Goal: Check status: Check status

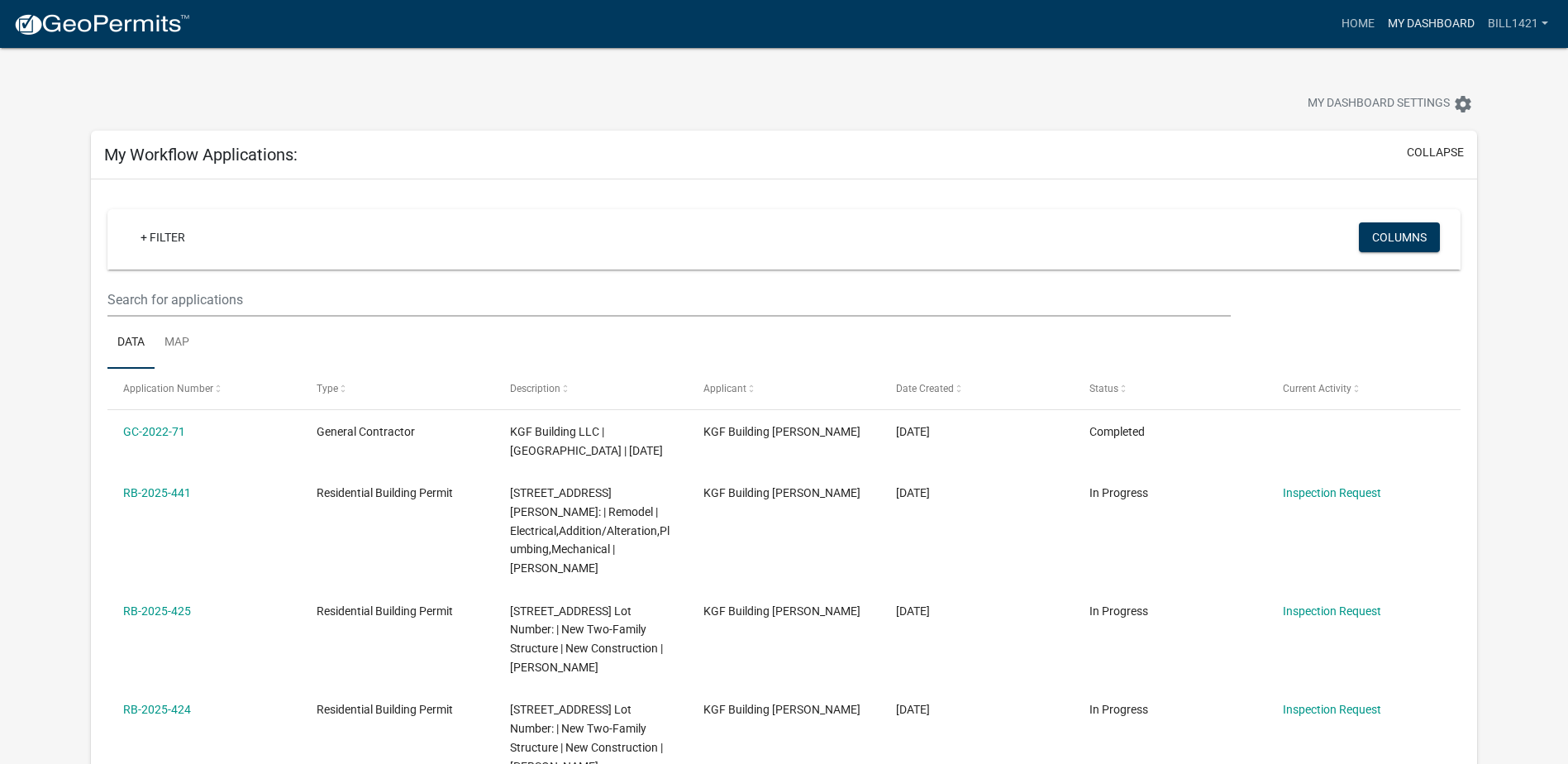
click at [1433, 18] on link "My Dashboard" at bounding box center [1431, 24] width 100 height 32
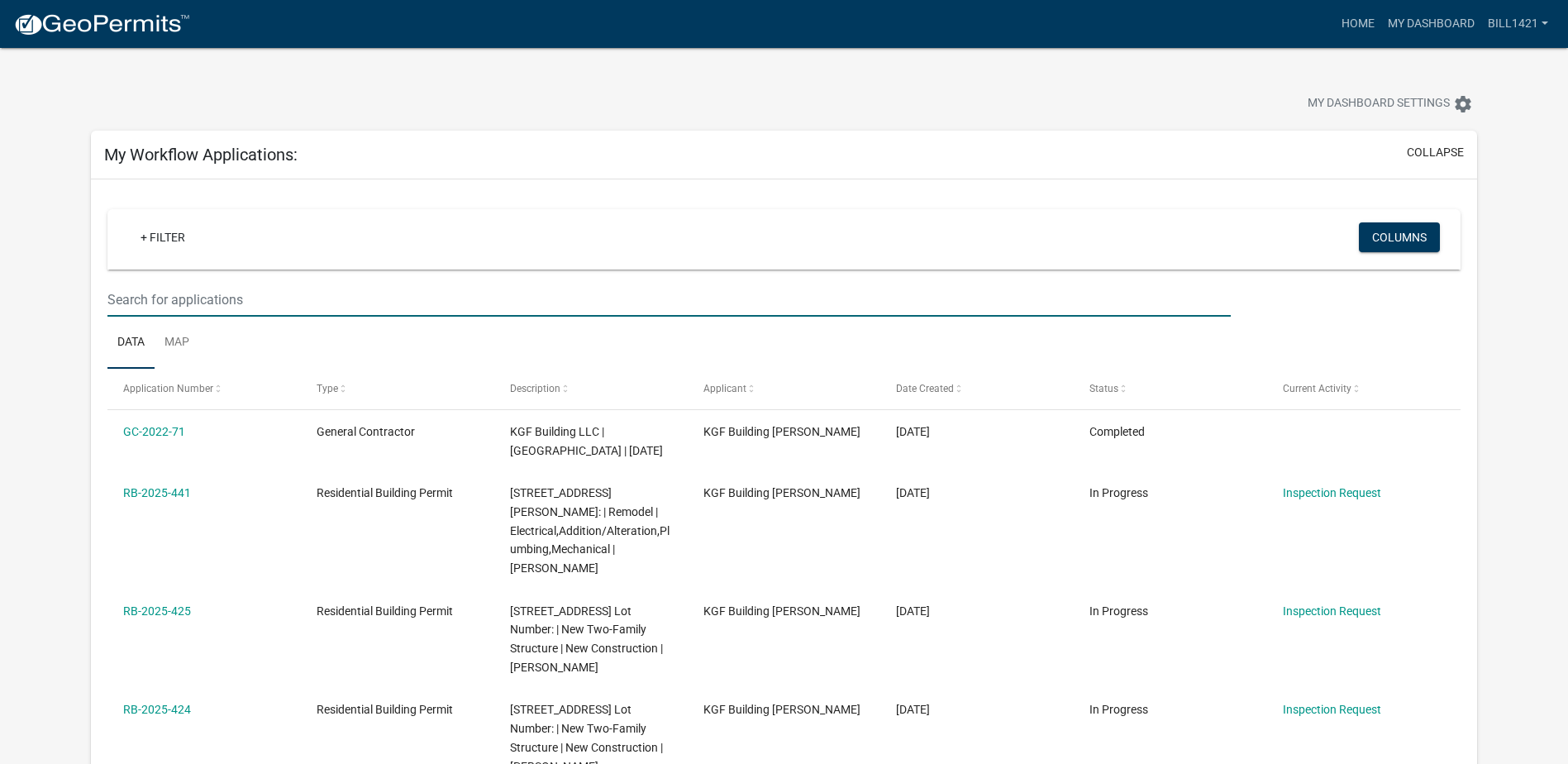
click at [612, 309] on input "text" at bounding box center [669, 299] width 1124 height 34
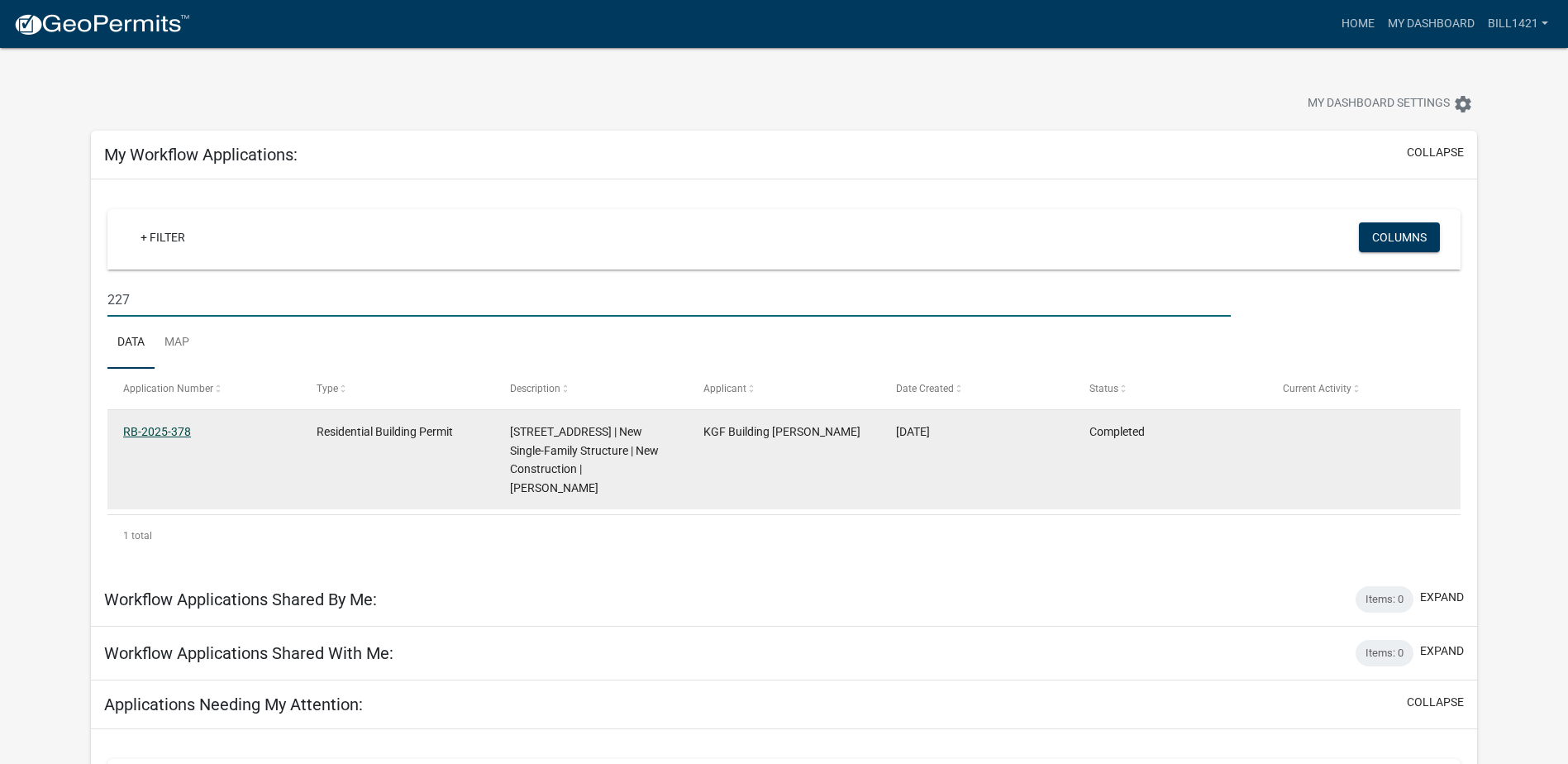
type input "227"
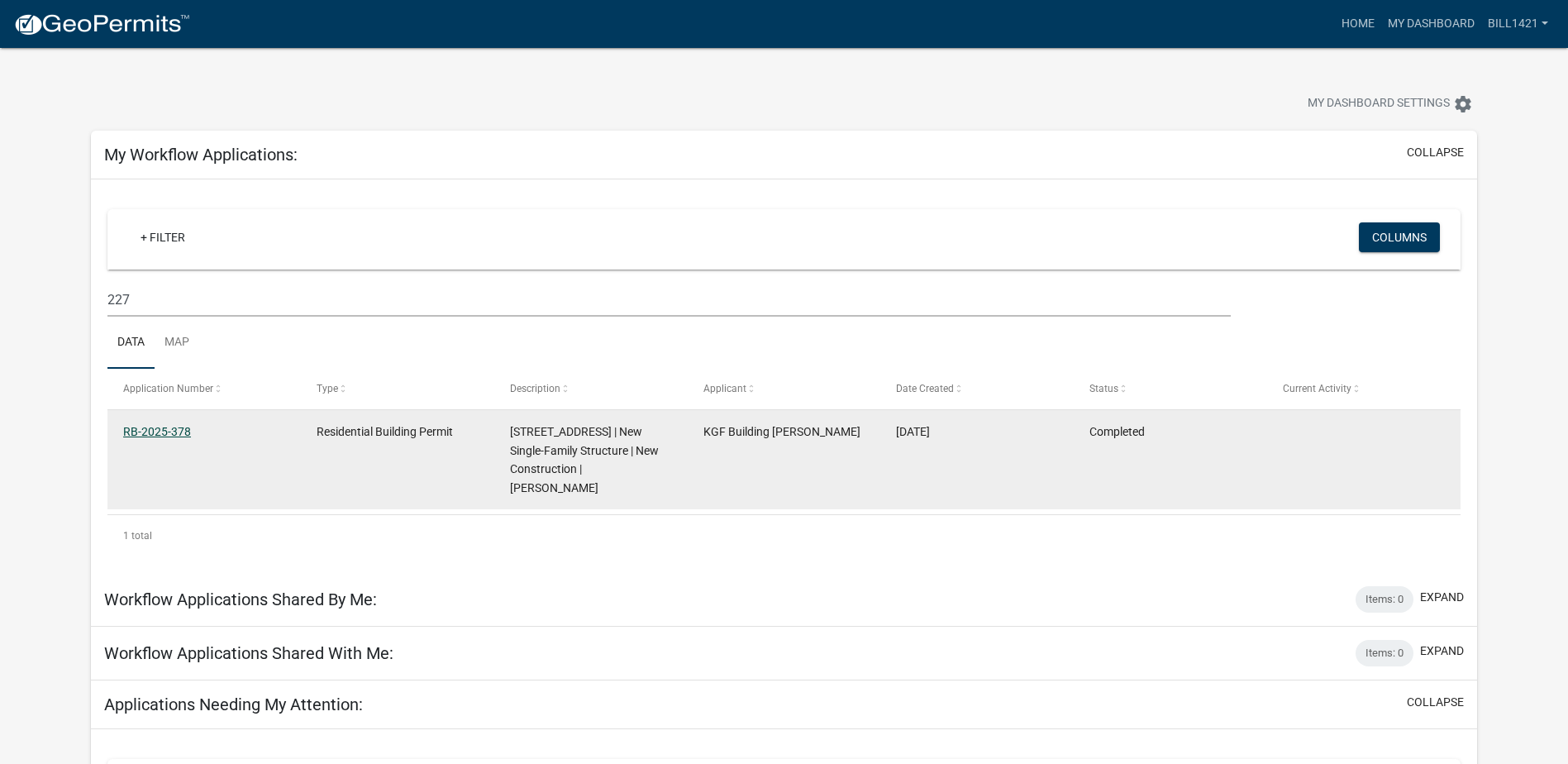
click at [176, 429] on link "RB-2025-378" at bounding box center [157, 431] width 68 height 13
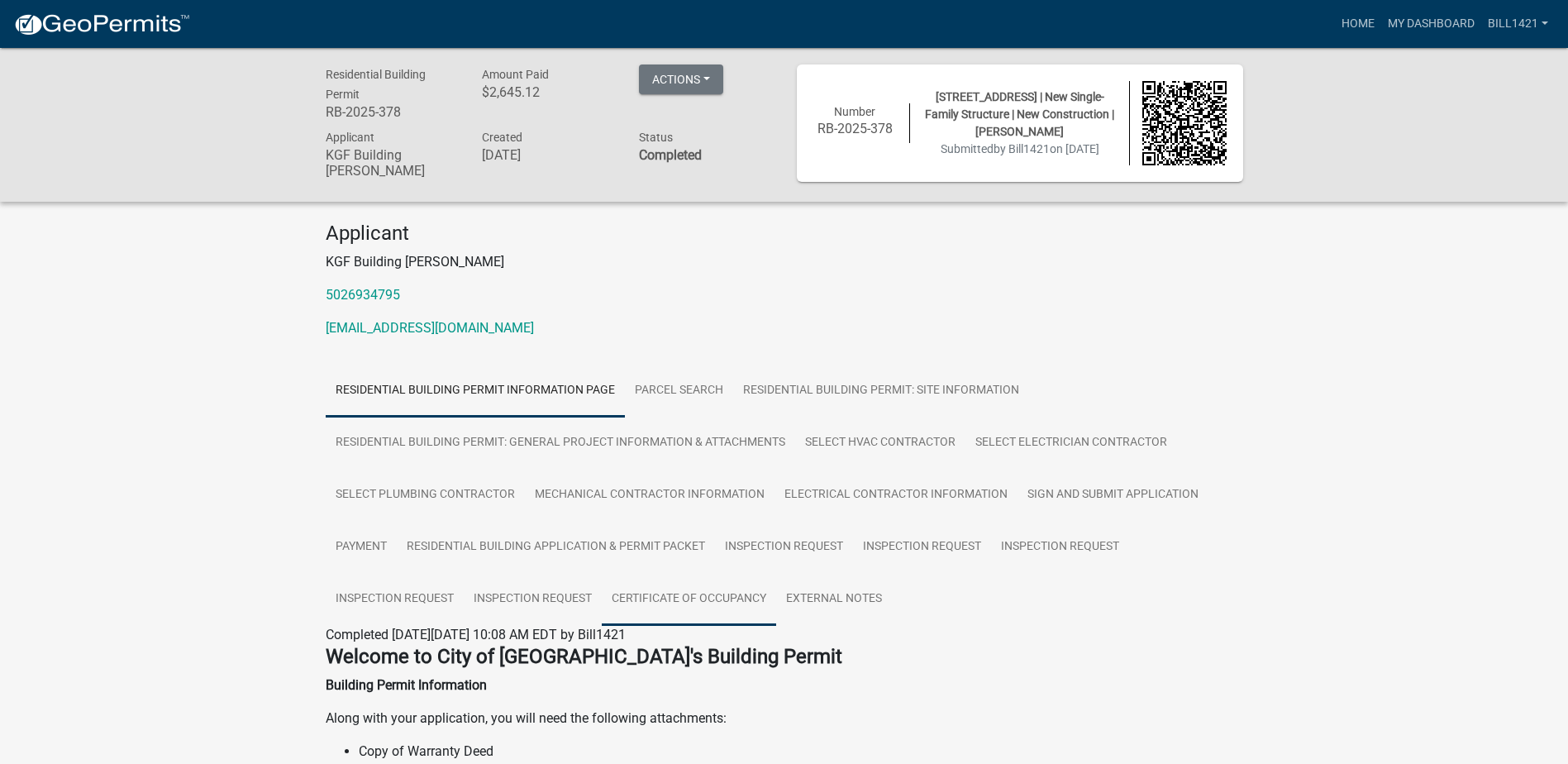
click at [673, 606] on link "Certificate of Occupancy" at bounding box center [688, 599] width 174 height 53
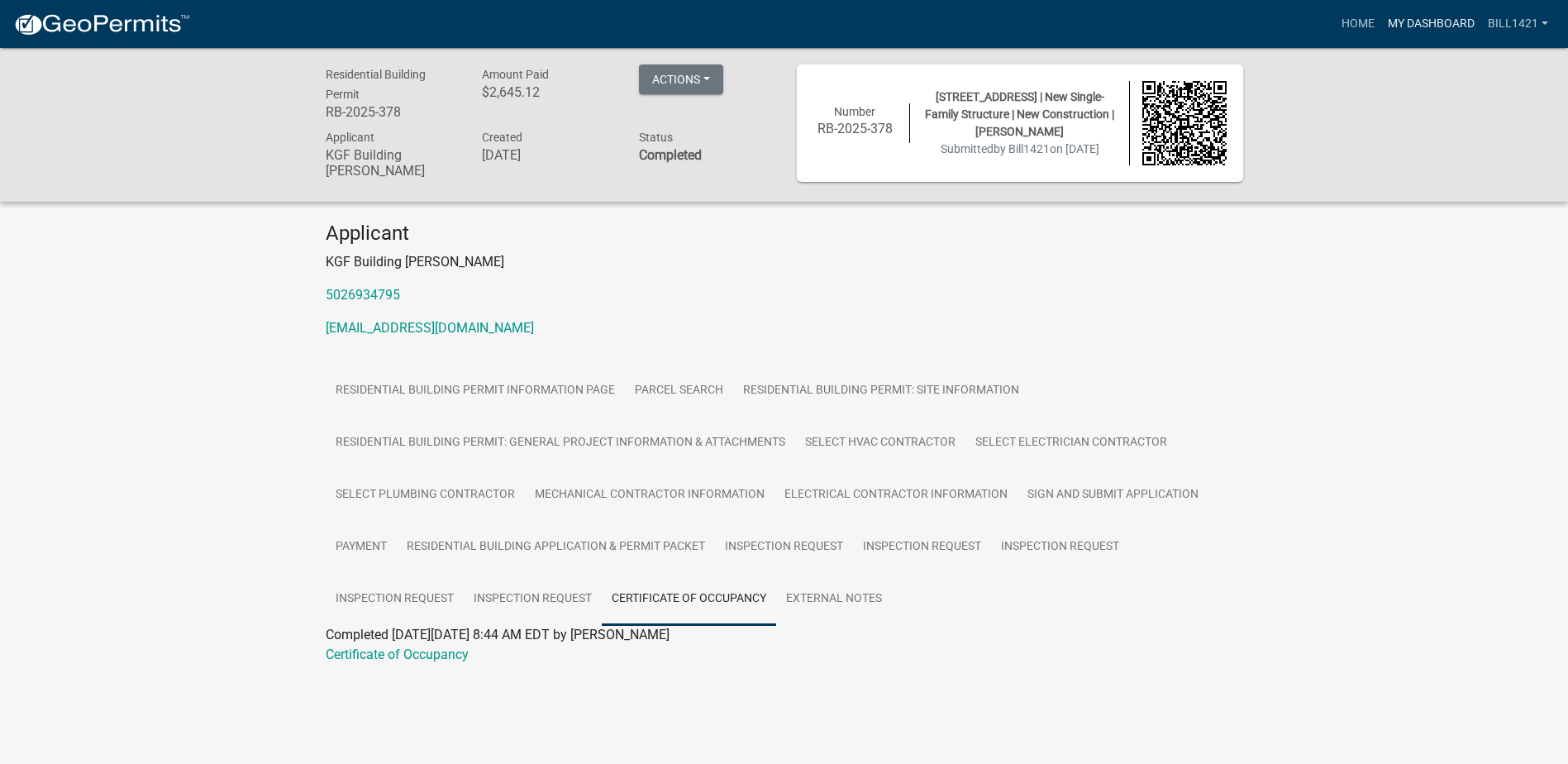
click at [1450, 11] on link "My Dashboard" at bounding box center [1431, 24] width 100 height 32
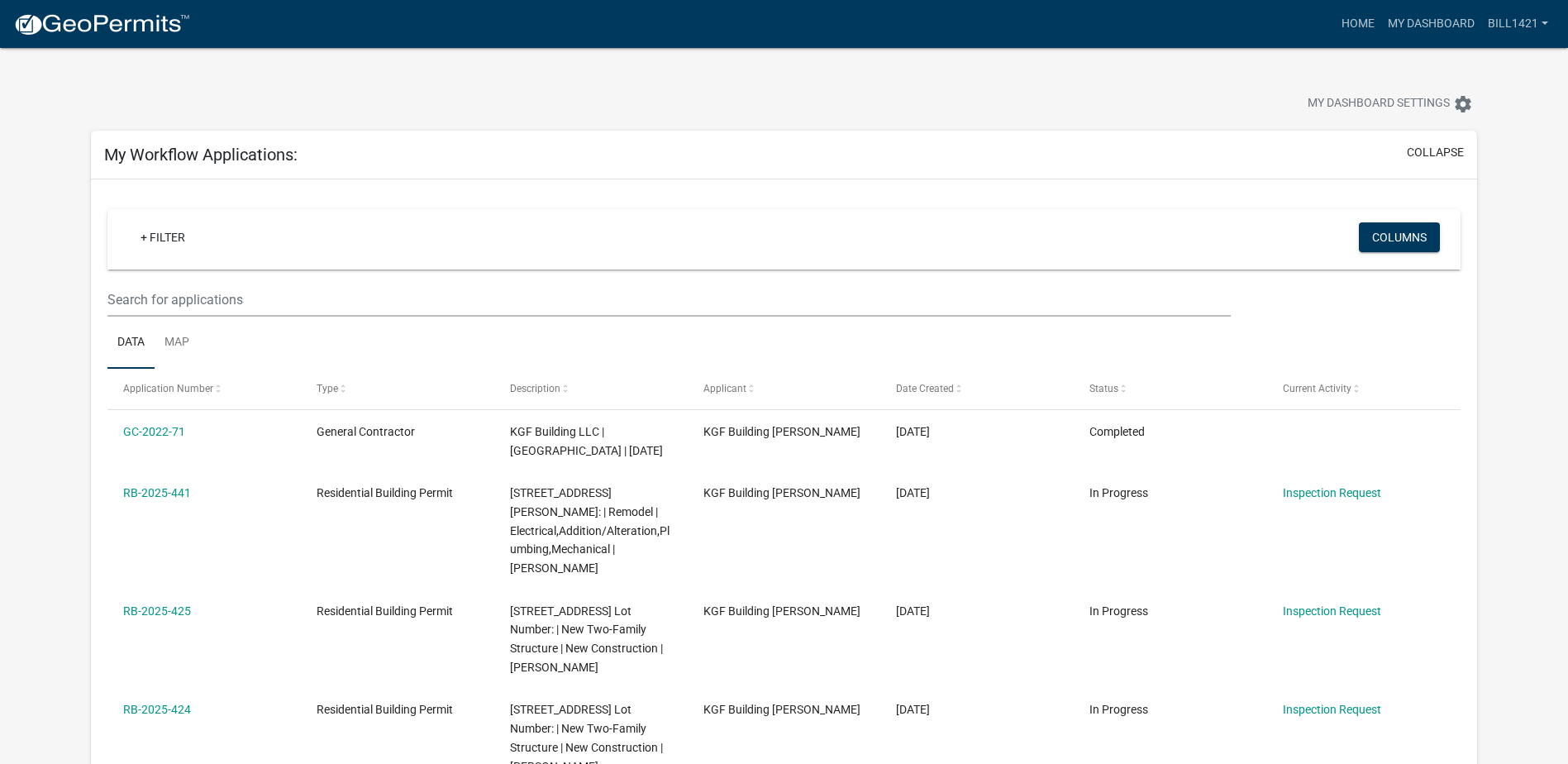
click at [303, 330] on ul "Data Map" at bounding box center [784, 342] width 1353 height 52
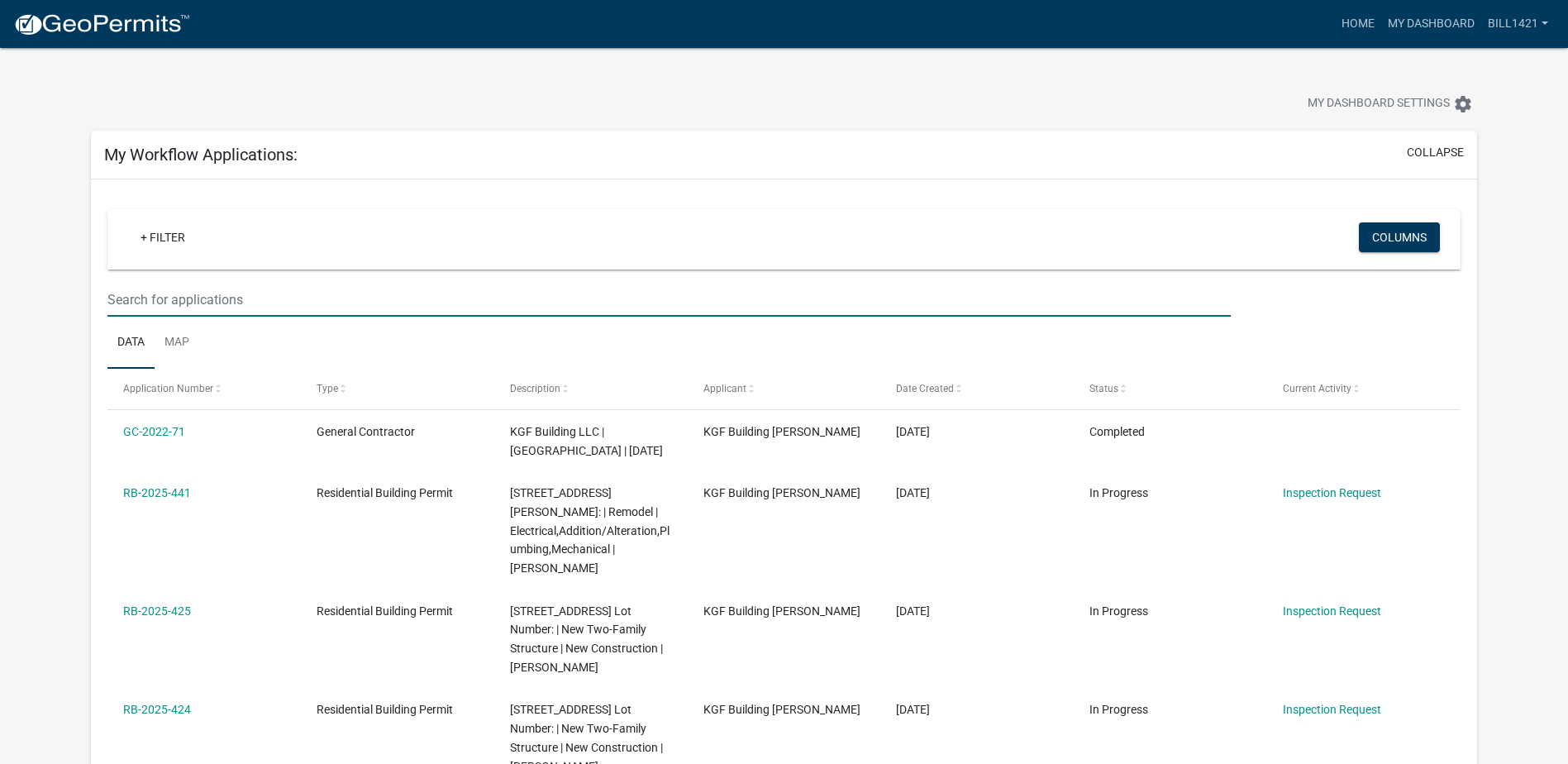
click at [275, 296] on input "text" at bounding box center [669, 299] width 1124 height 34
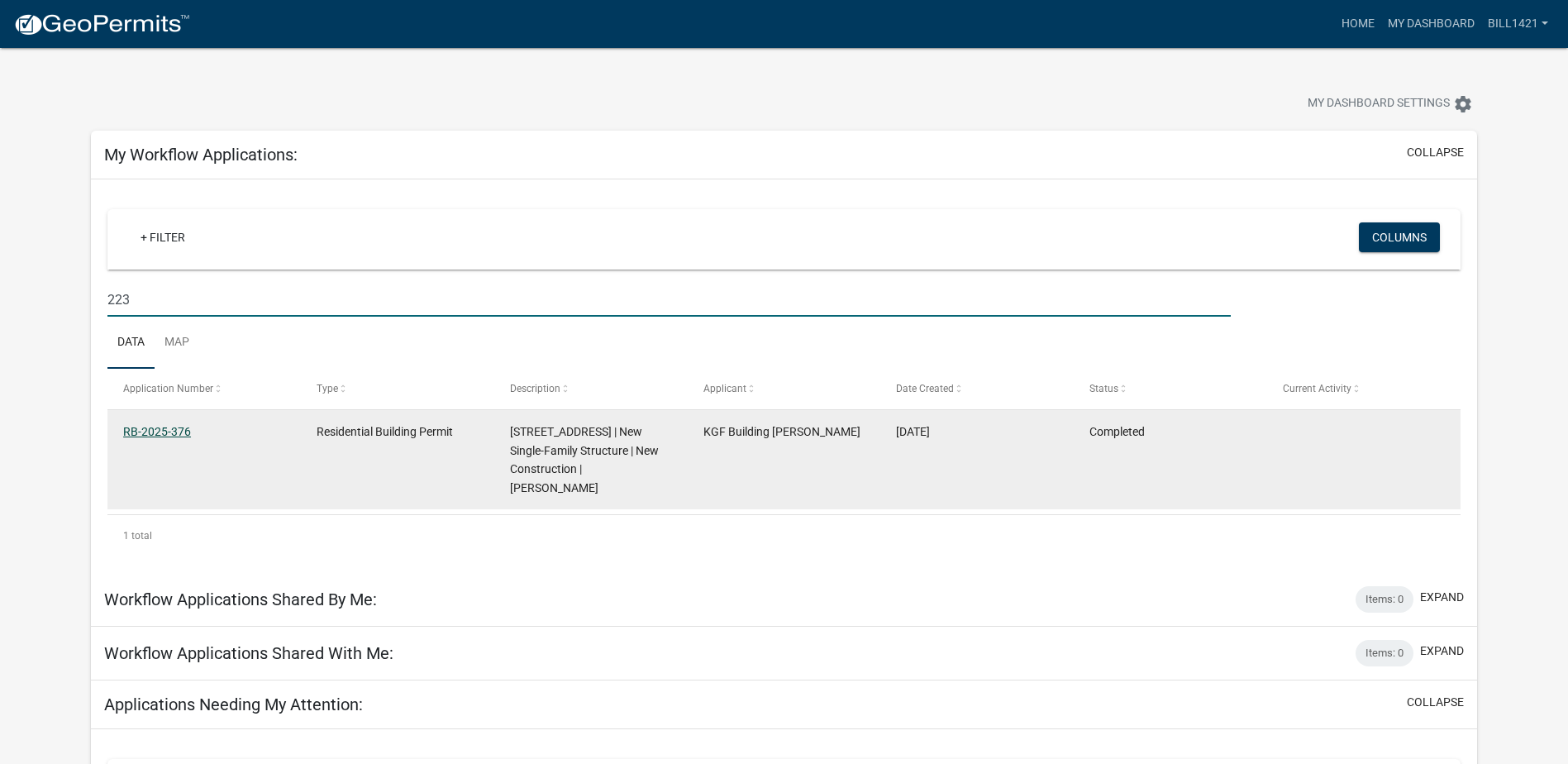
type input "223"
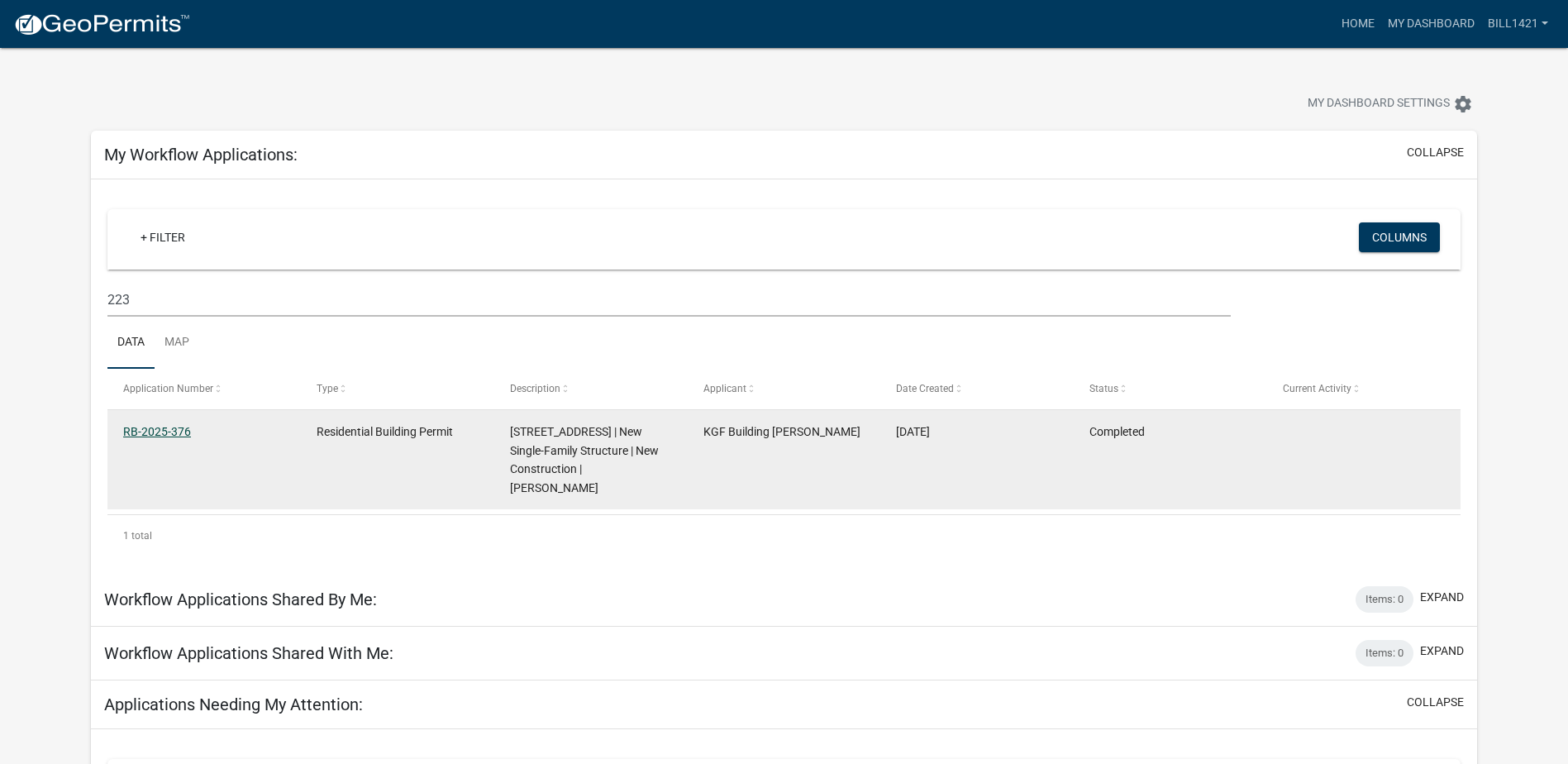
click at [177, 426] on link "RB-2025-376" at bounding box center [157, 431] width 68 height 13
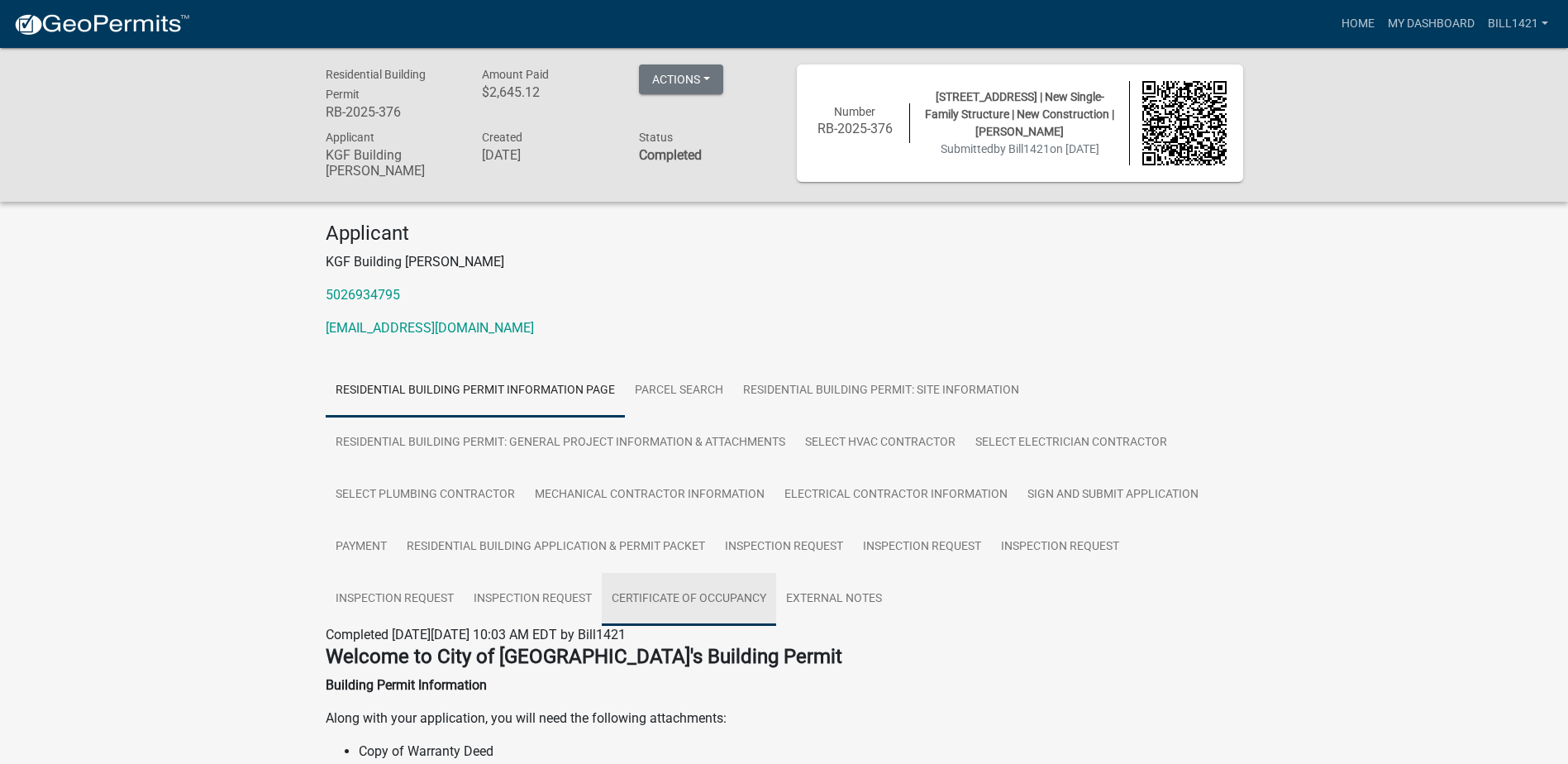
click at [634, 596] on link "Certificate of Occupancy" at bounding box center [688, 599] width 174 height 53
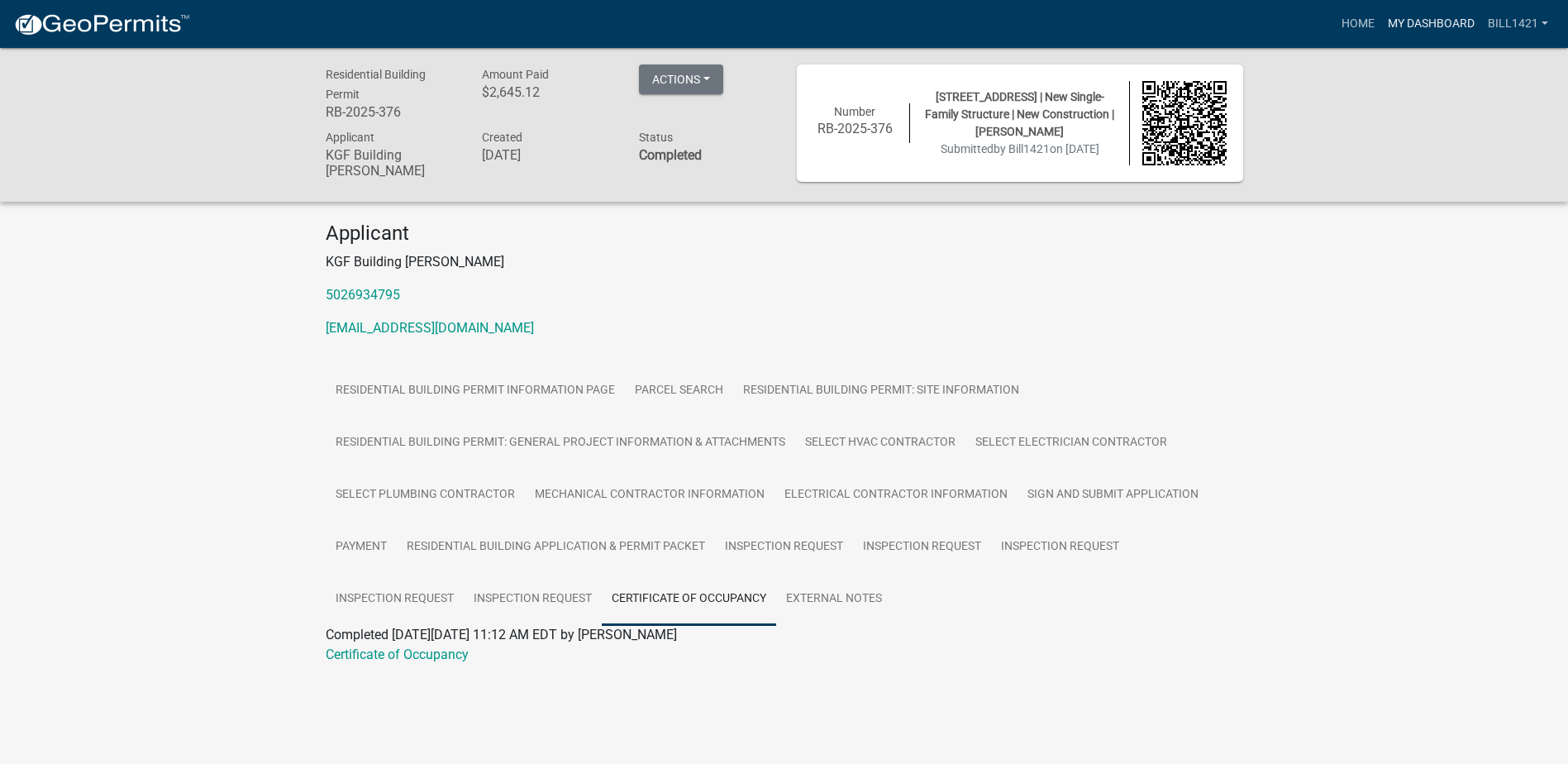
click at [1424, 22] on link "My Dashboard" at bounding box center [1431, 24] width 100 height 32
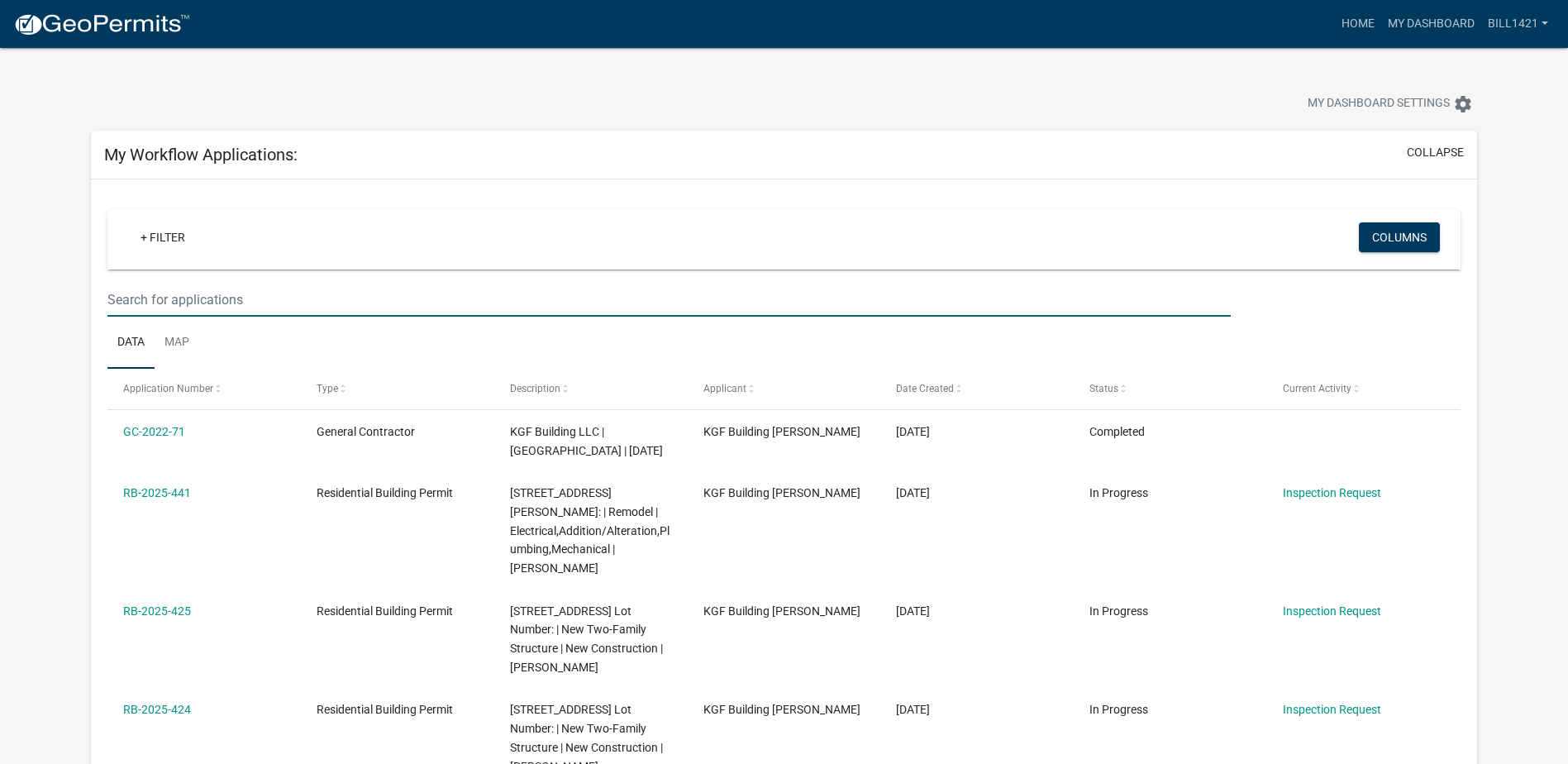
click at [181, 306] on input "text" at bounding box center [669, 299] width 1124 height 34
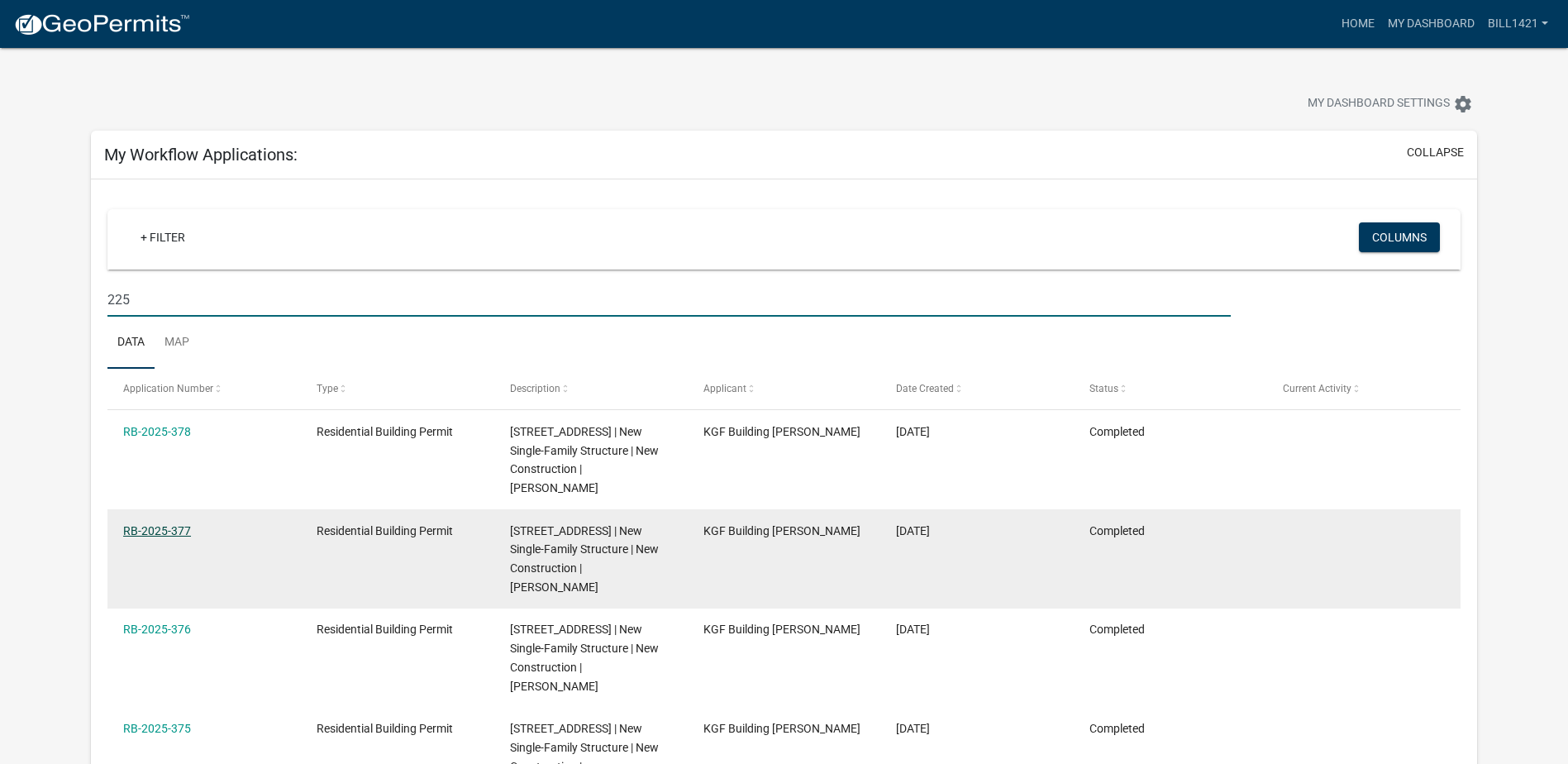
type input "225"
click at [164, 528] on link "RB-2025-377" at bounding box center [157, 530] width 68 height 13
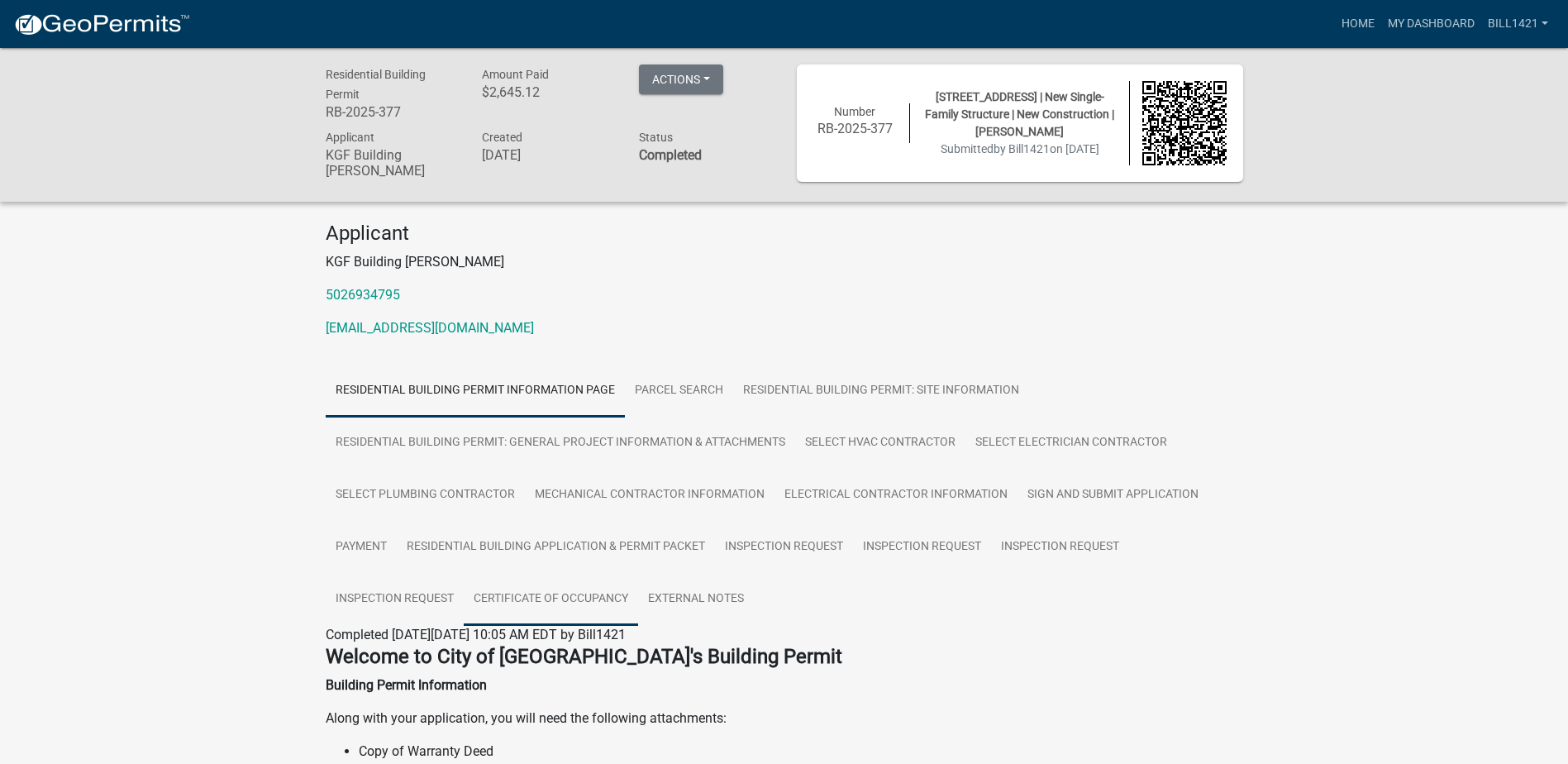
click at [608, 606] on link "Certificate of Occupancy" at bounding box center [550, 599] width 174 height 53
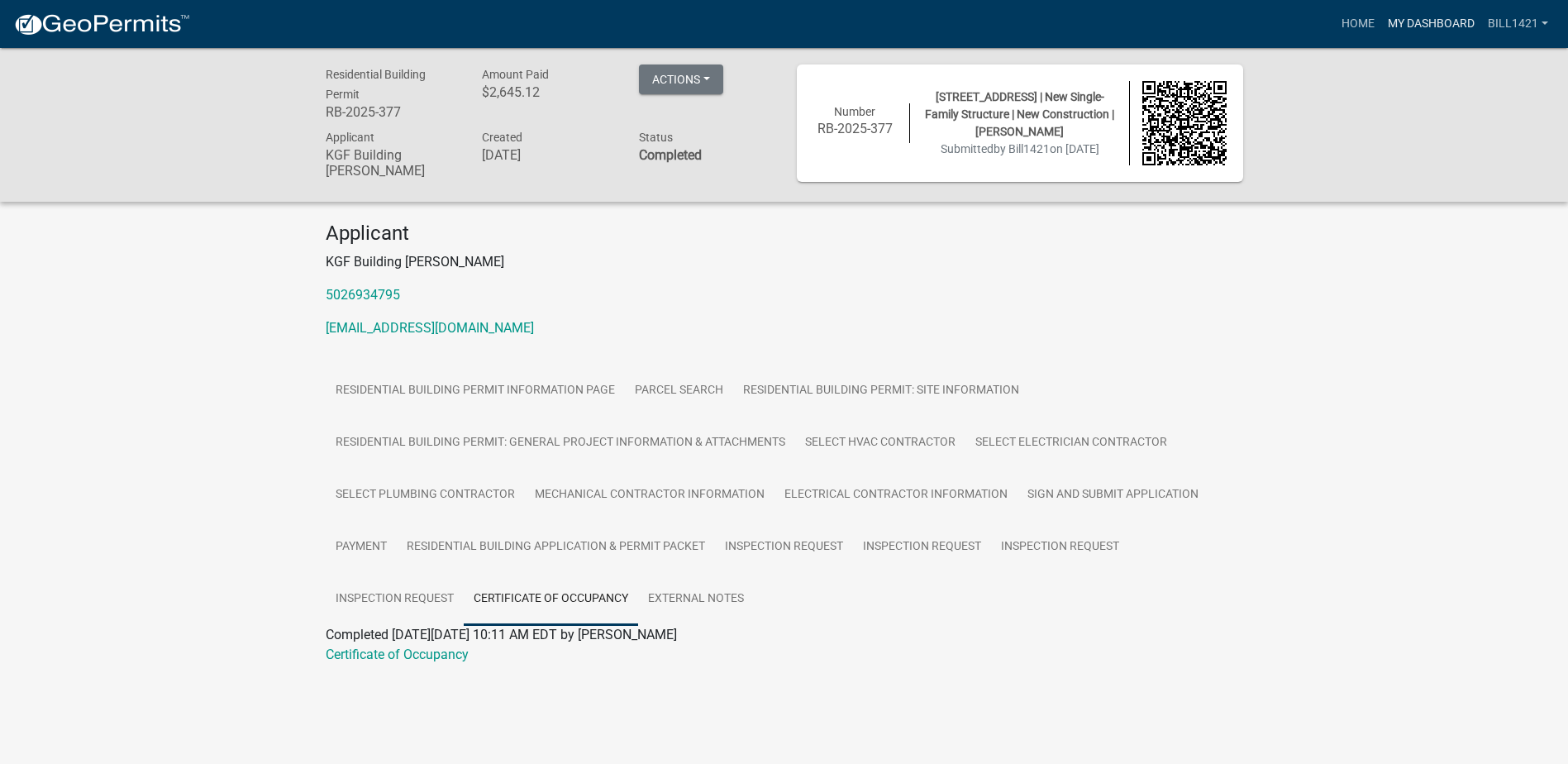
click at [1412, 22] on link "My Dashboard" at bounding box center [1431, 24] width 100 height 32
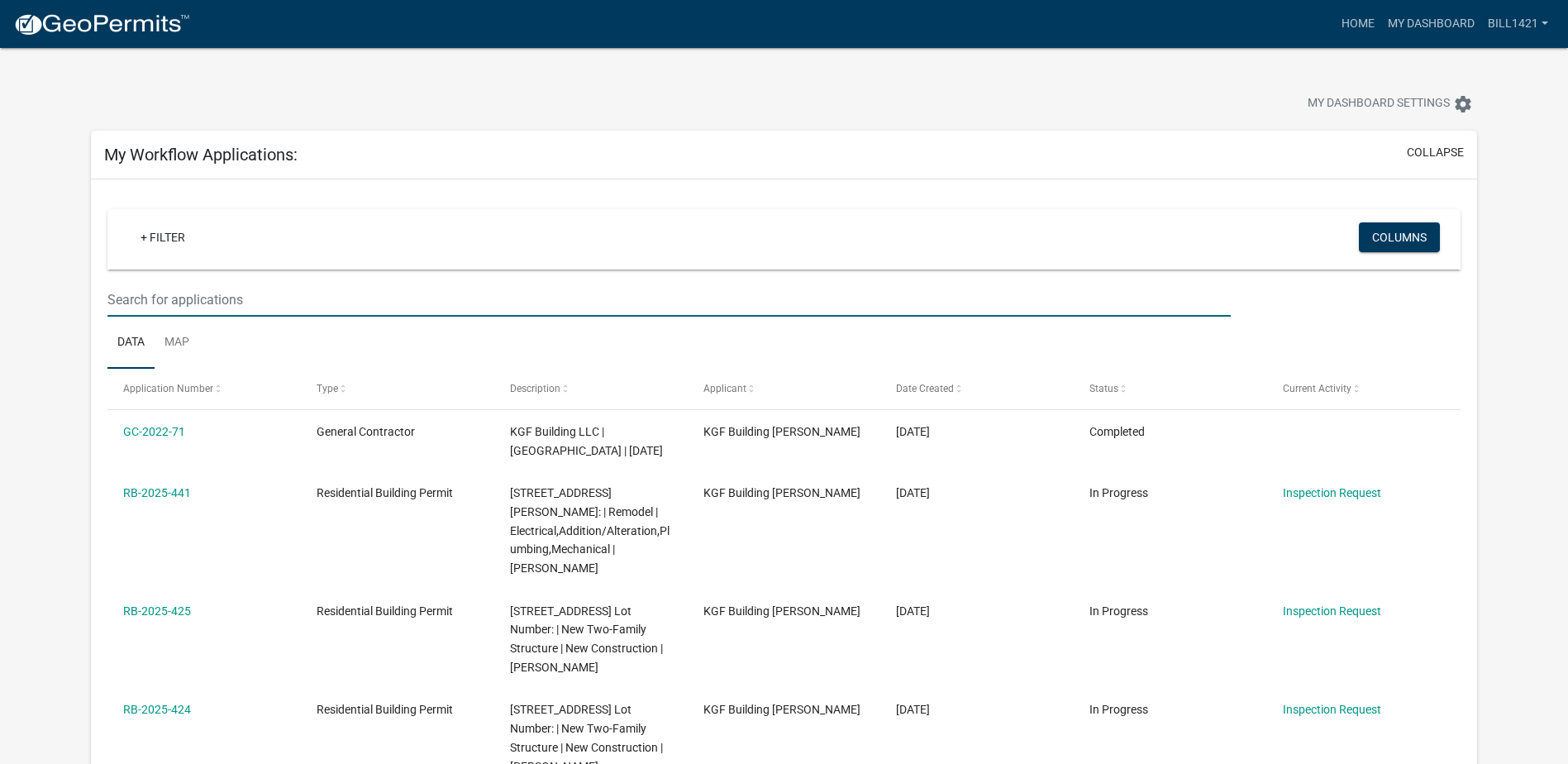
click at [221, 302] on input "text" at bounding box center [669, 299] width 1124 height 34
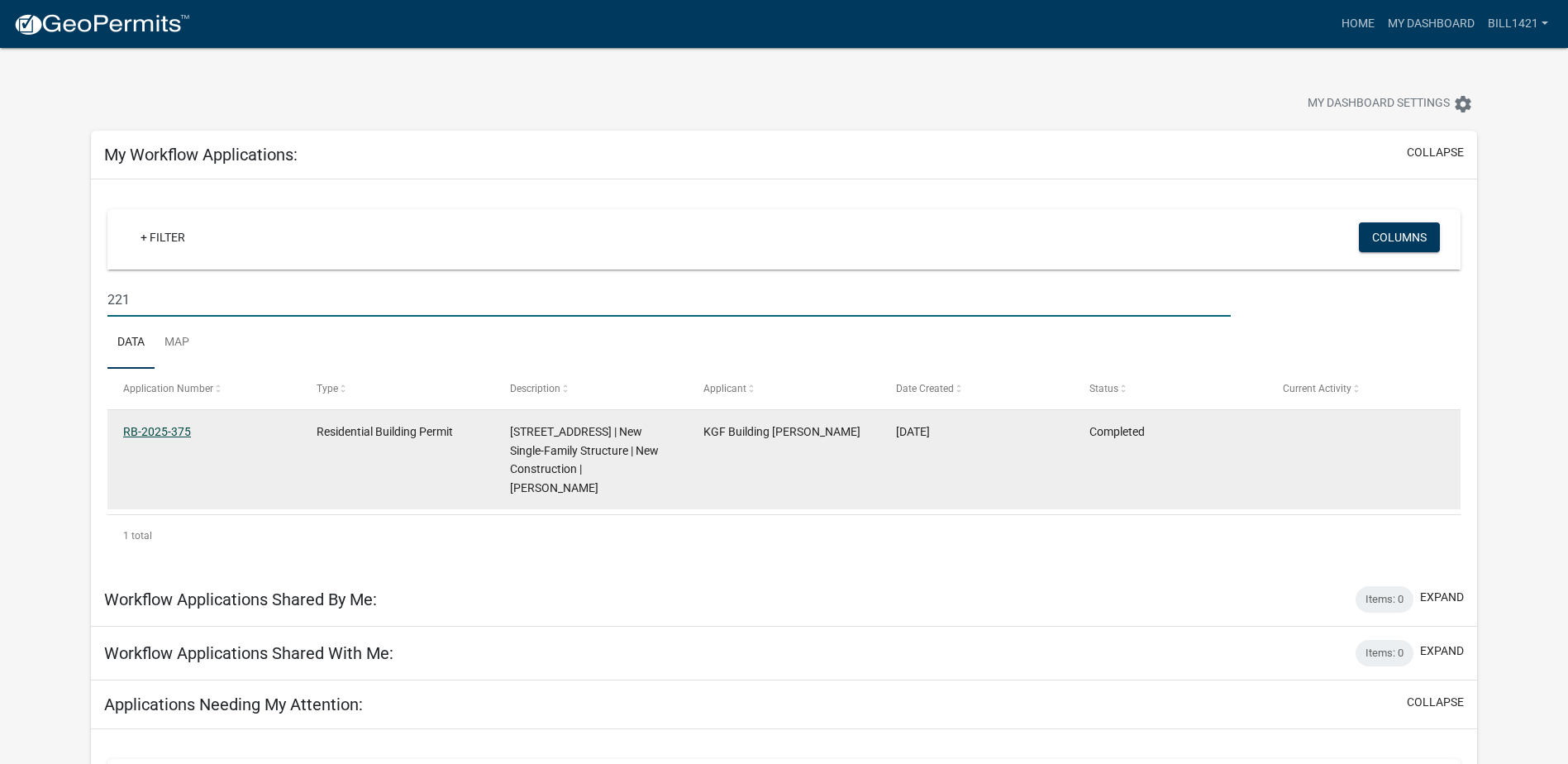
type input "221"
click at [184, 434] on link "RB-2025-375" at bounding box center [157, 431] width 68 height 13
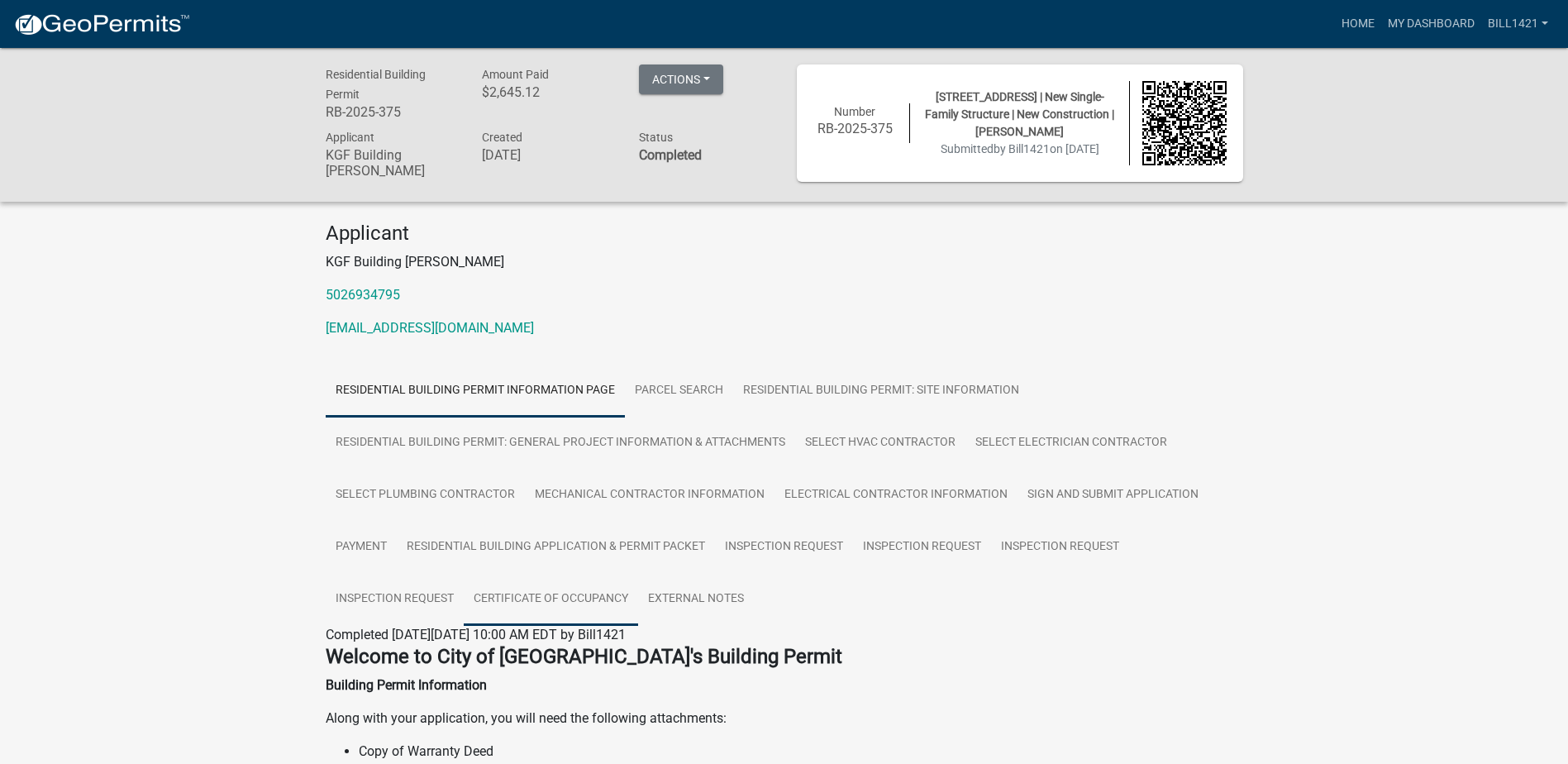
click at [553, 597] on link "Certificate of Occupancy" at bounding box center [550, 599] width 174 height 53
